Goal: Navigation & Orientation: Find specific page/section

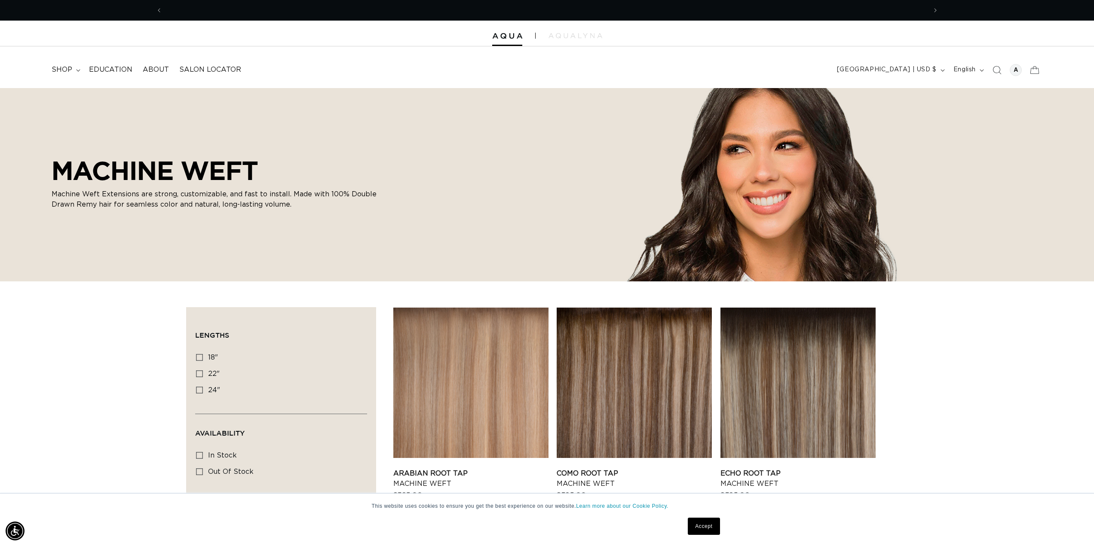
scroll to position [0, 764]
click at [61, 70] on span "shop" at bounding box center [62, 69] width 21 height 9
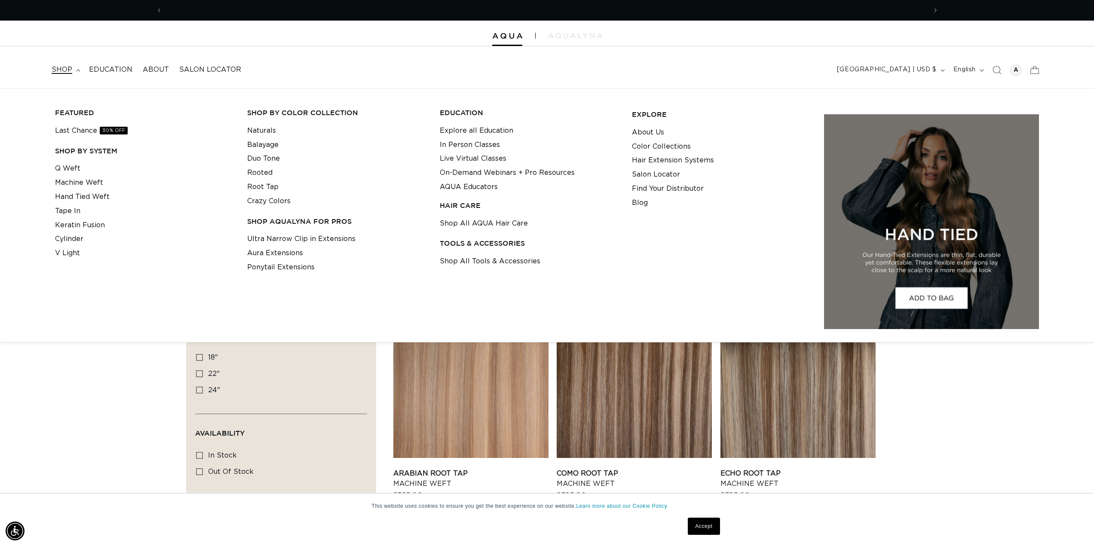
scroll to position [0, 1528]
click at [71, 167] on link "Q Weft" at bounding box center [67, 169] width 25 height 14
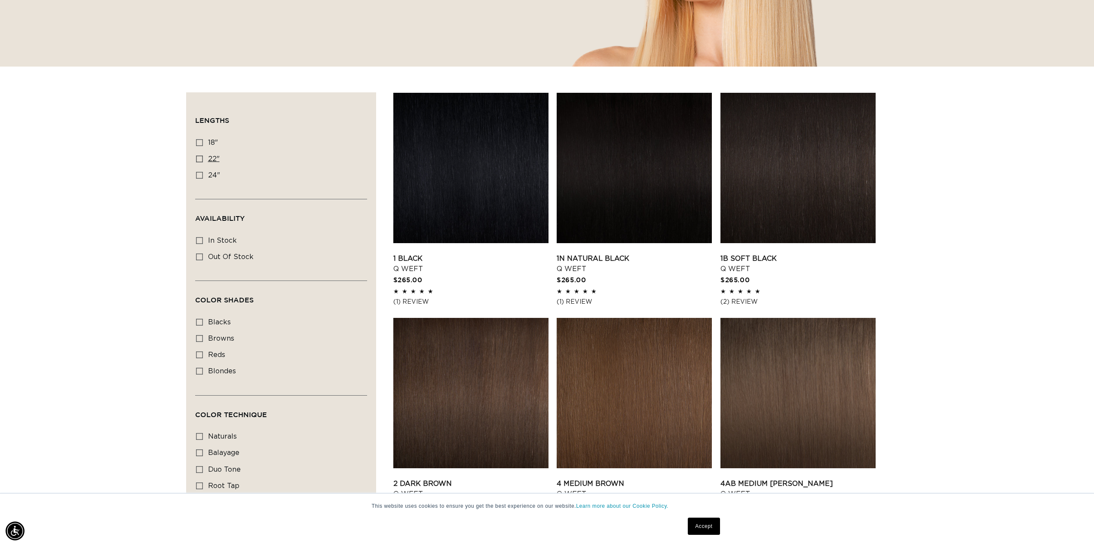
scroll to position [0, 764]
click at [202, 159] on icon at bounding box center [199, 159] width 7 height 7
click at [202, 159] on input "22" 22" (5 products)" at bounding box center [199, 159] width 7 height 7
checkbox input "true"
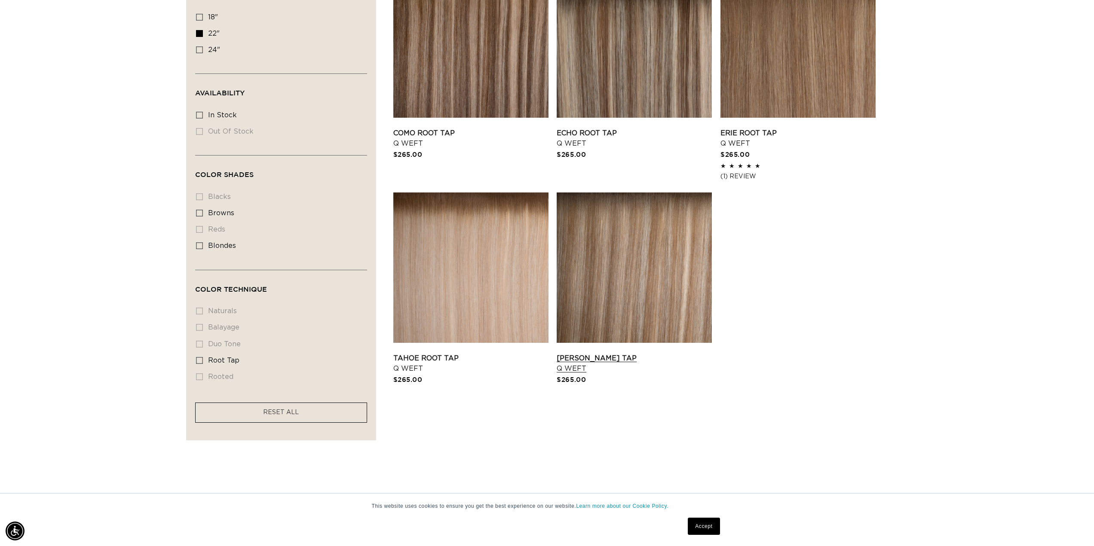
scroll to position [344, 0]
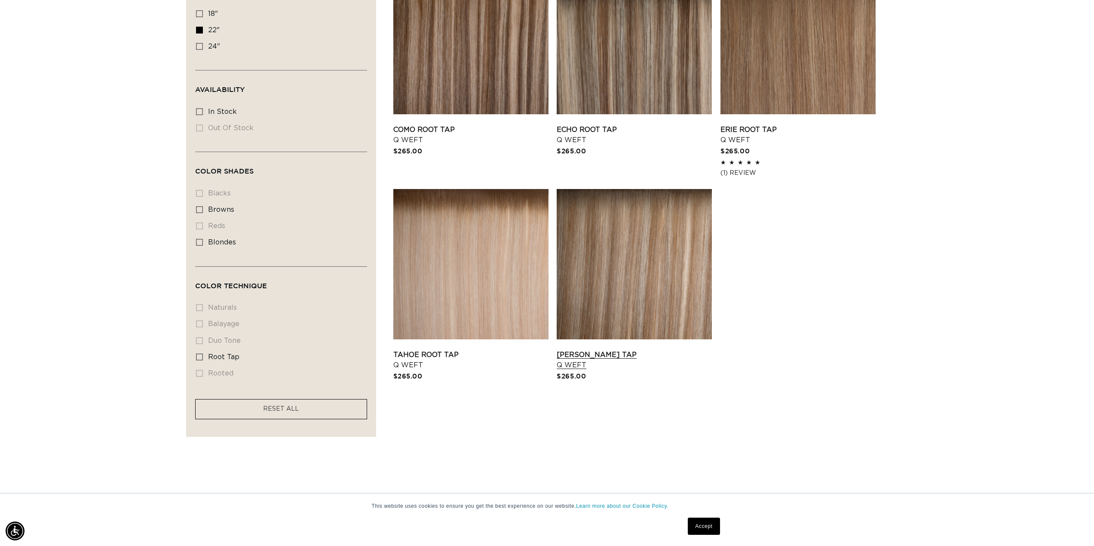
click at [673, 350] on link "Victoria Root Tap Q Weft" at bounding box center [633, 360] width 155 height 21
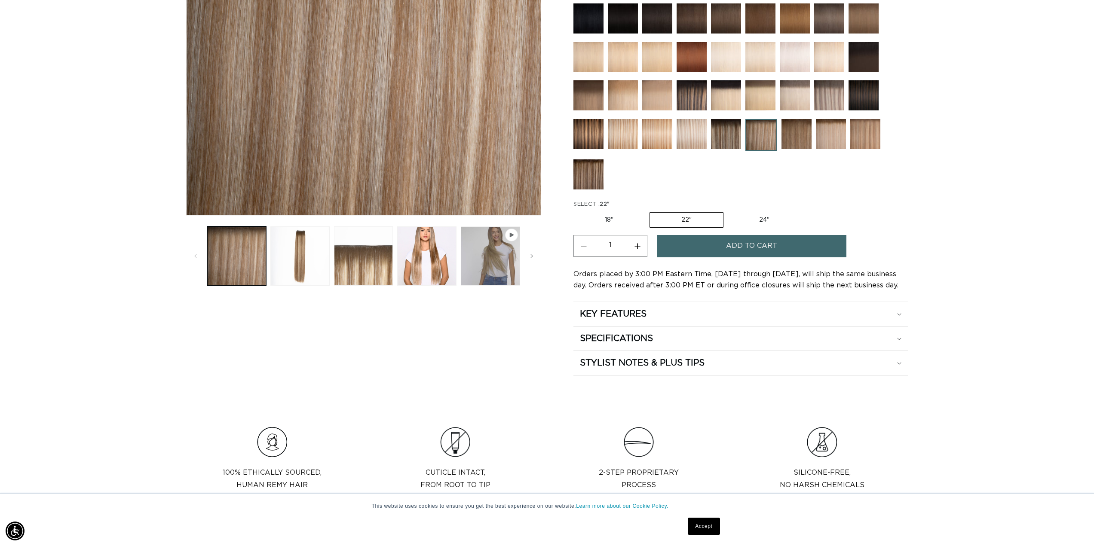
scroll to position [0, 764]
click at [614, 320] on h2 "SPECIFICATIONS" at bounding box center [613, 314] width 67 height 11
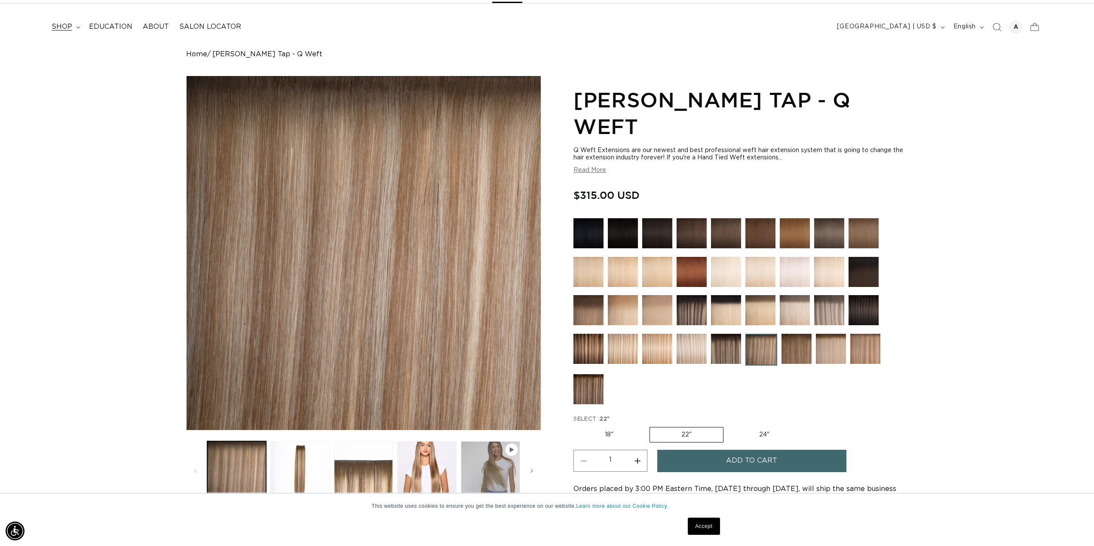
scroll to position [0, 1528]
click at [57, 25] on span "shop" at bounding box center [62, 26] width 21 height 9
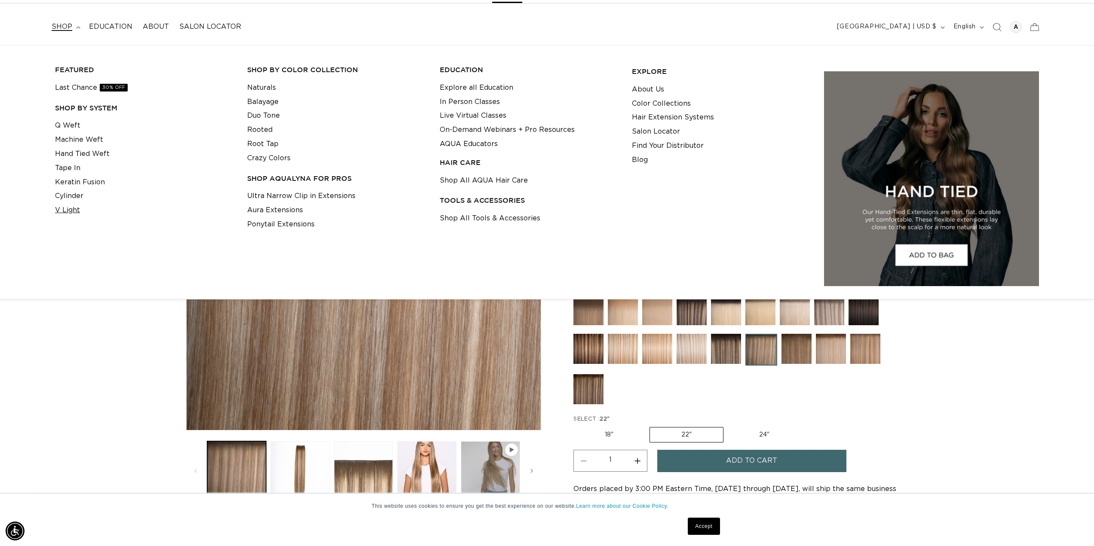
click at [67, 211] on link "V Light" at bounding box center [67, 210] width 25 height 14
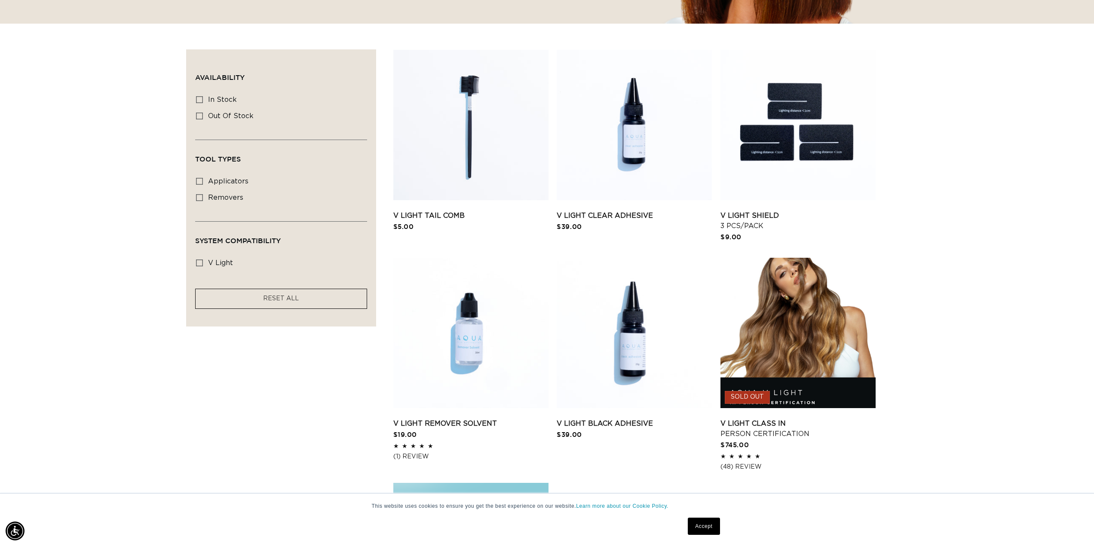
scroll to position [0, 1528]
